Goal: Find specific page/section: Find specific page/section

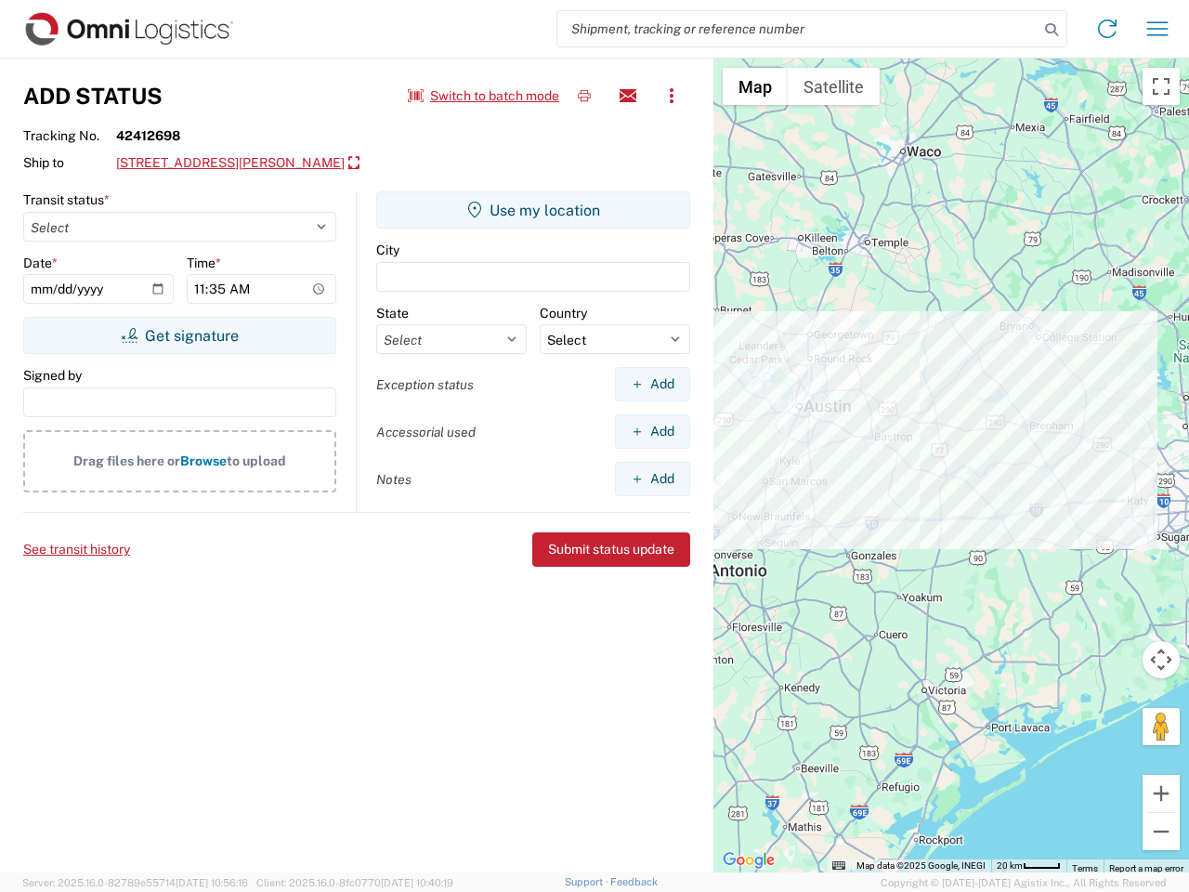
click at [798, 29] on input "search" at bounding box center [797, 28] width 481 height 35
click at [1052, 30] on icon at bounding box center [1052, 30] width 26 height 26
click at [1107, 29] on icon at bounding box center [1107, 29] width 30 height 30
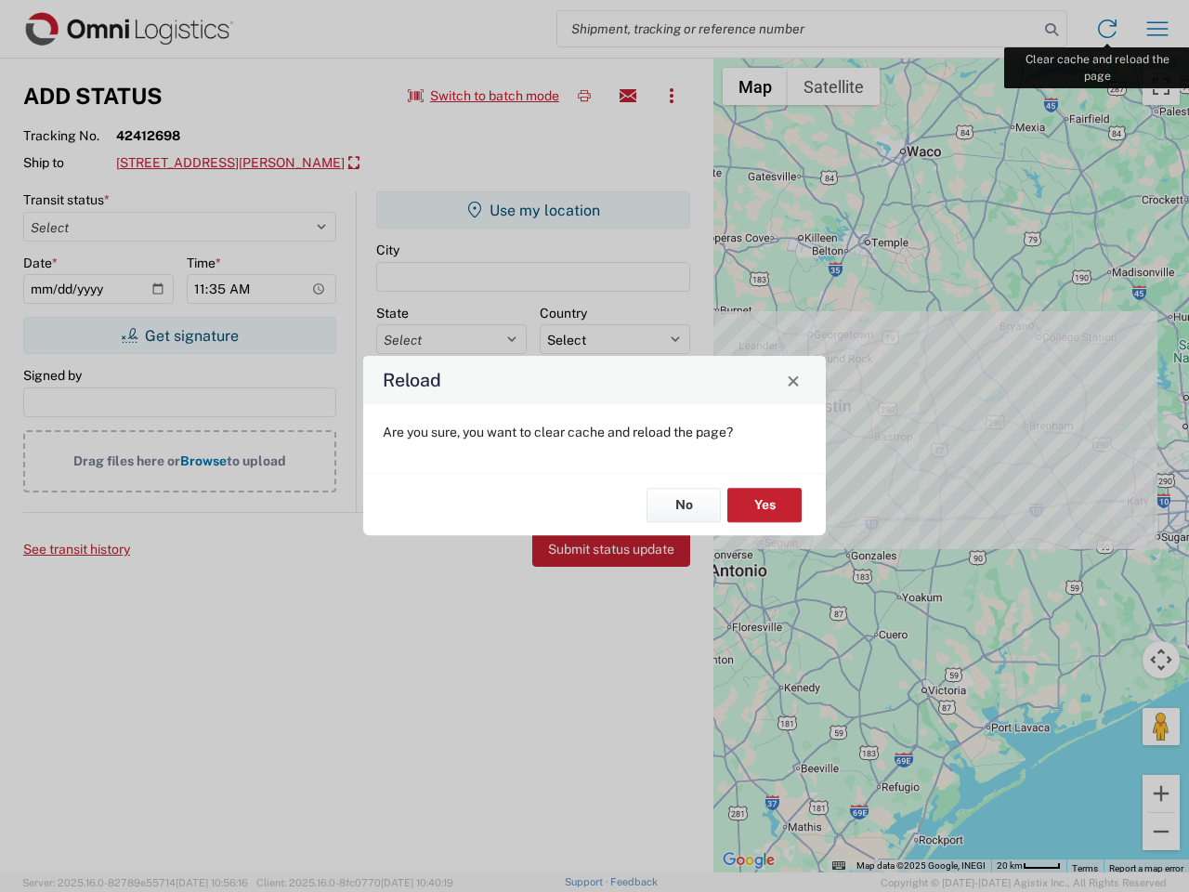
click at [1157, 29] on div "Reload Are you sure, you want to clear cache and reload the page? No Yes" at bounding box center [594, 446] width 1189 height 892
click at [484, 96] on div "Reload Are you sure, you want to clear cache and reload the page? No Yes" at bounding box center [594, 446] width 1189 height 892
click at [584, 96] on div "Reload Are you sure, you want to clear cache and reload the page? No Yes" at bounding box center [594, 446] width 1189 height 892
click at [628, 96] on div "Reload Are you sure, you want to clear cache and reload the page? No Yes" at bounding box center [594, 446] width 1189 height 892
click at [672, 96] on div "Reload Are you sure, you want to clear cache and reload the page? No Yes" at bounding box center [594, 446] width 1189 height 892
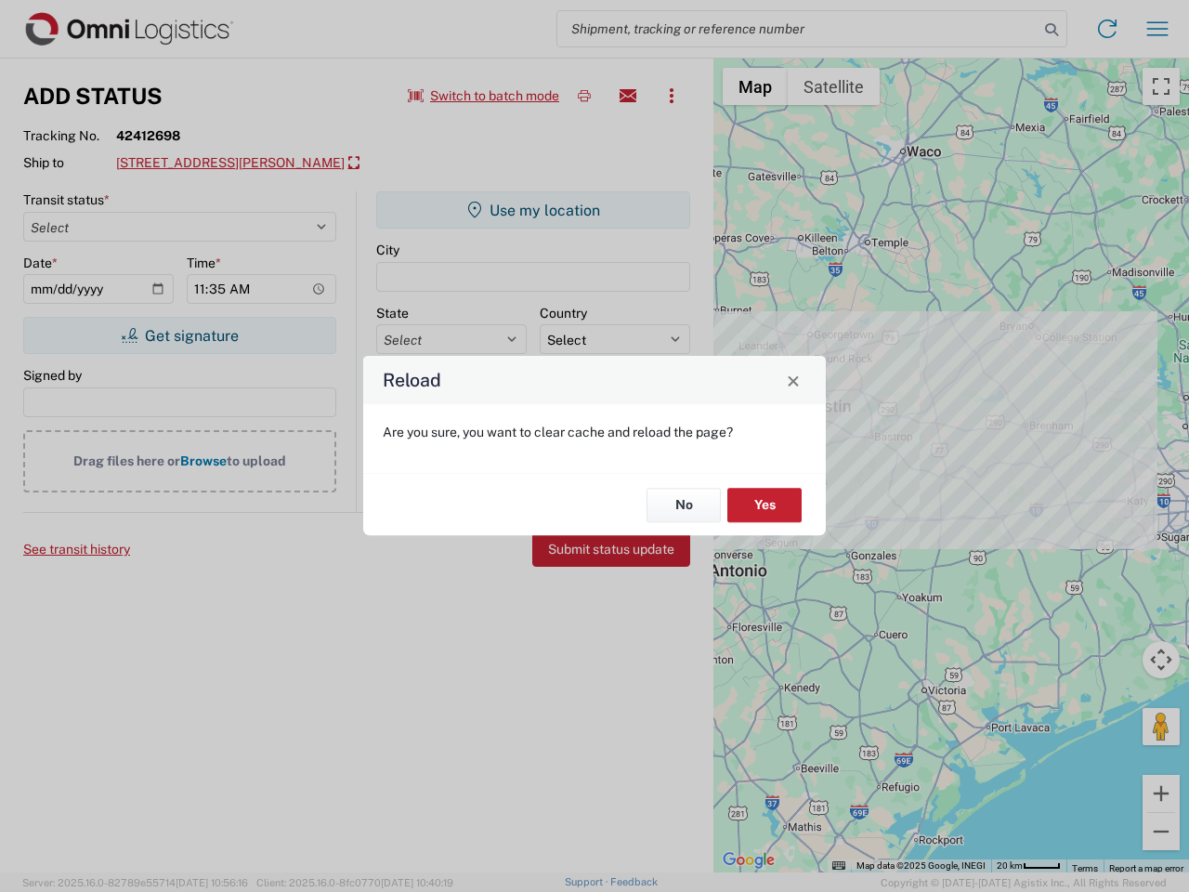
click at [278, 163] on div "Reload Are you sure, you want to clear cache and reload the page? No Yes" at bounding box center [594, 446] width 1189 height 892
click at [179, 335] on div "Reload Are you sure, you want to clear cache and reload the page? No Yes" at bounding box center [594, 446] width 1189 height 892
